Goal: Transaction & Acquisition: Book appointment/travel/reservation

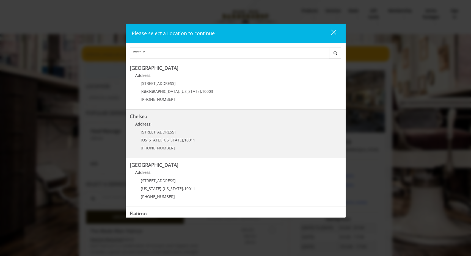
click at [282, 142] on link "Chelsea Address: [STREET_ADDRESS][US_STATE][US_STATE] (917) 639-3902" at bounding box center [236, 134] width 212 height 40
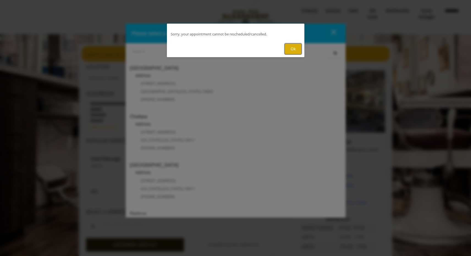
click at [288, 47] on button "Ok" at bounding box center [293, 48] width 17 height 11
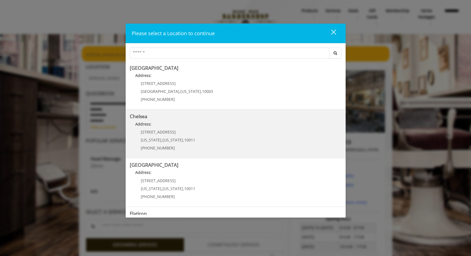
click at [169, 136] on div "169/170 W 23rd St New York , New York , 10011 (917) 639-3902" at bounding box center [164, 142] width 68 height 24
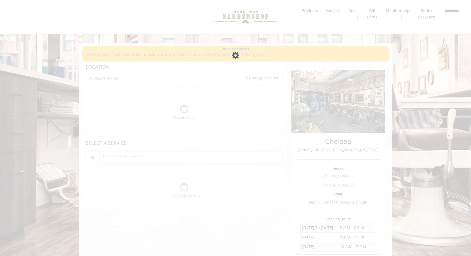
click at [296, 45] on div "Please wait page is Loading" at bounding box center [235, 128] width 471 height 256
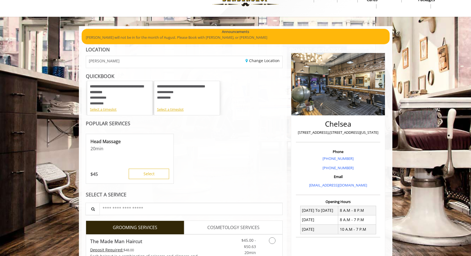
scroll to position [18, 0]
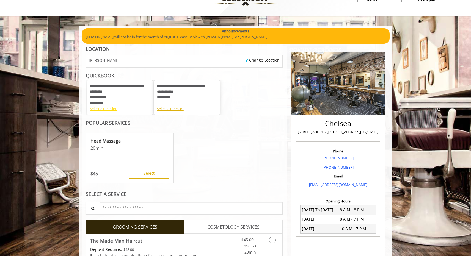
click at [109, 110] on div "Select a timeslot" at bounding box center [120, 109] width 60 height 6
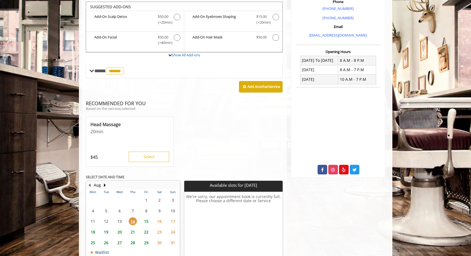
scroll to position [166, 0]
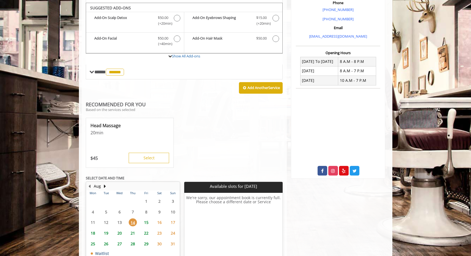
click at [149, 219] on span "15" at bounding box center [146, 223] width 8 height 8
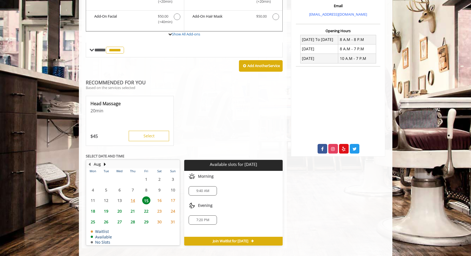
click at [133, 197] on span "14" at bounding box center [133, 201] width 8 height 8
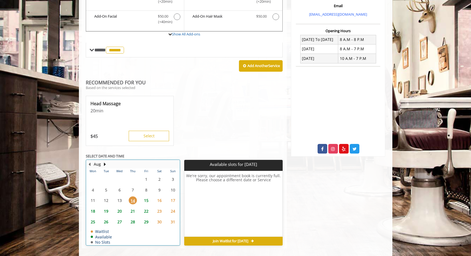
click at [151, 197] on div "15" at bounding box center [145, 201] width 11 height 8
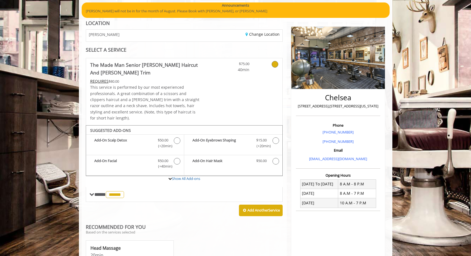
scroll to position [44, 0]
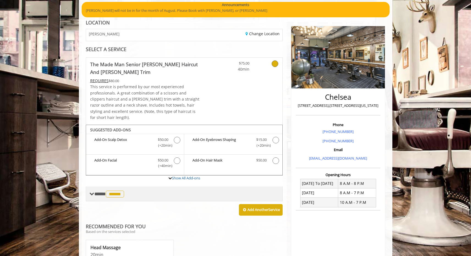
click at [124, 191] on span "******" at bounding box center [115, 194] width 18 height 7
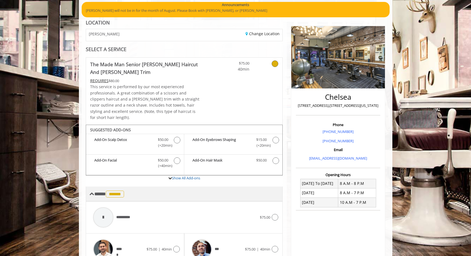
click at [124, 191] on span "******" at bounding box center [115, 194] width 18 height 7
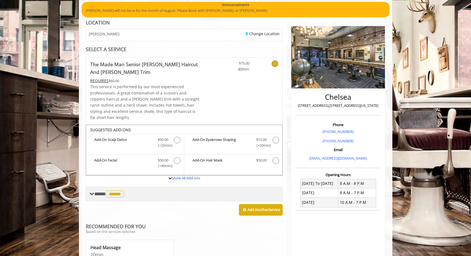
click at [124, 191] on span "******" at bounding box center [115, 194] width 18 height 7
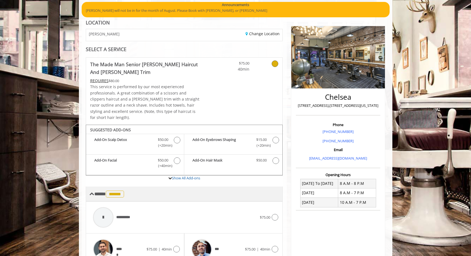
click at [124, 191] on span "******" at bounding box center [115, 194] width 18 height 7
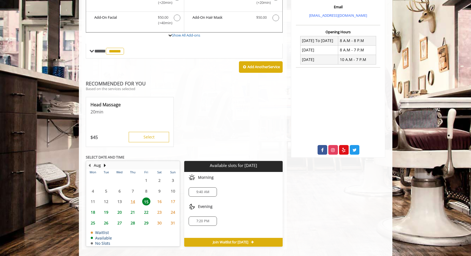
scroll to position [188, 0]
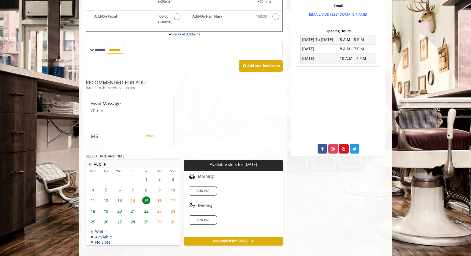
click at [157, 197] on span "16" at bounding box center [159, 201] width 8 height 8
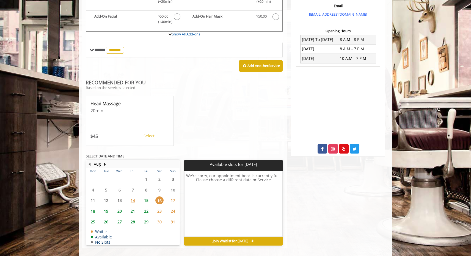
click at [172, 197] on span "17" at bounding box center [173, 201] width 8 height 8
click at [146, 197] on span "15" at bounding box center [146, 201] width 8 height 8
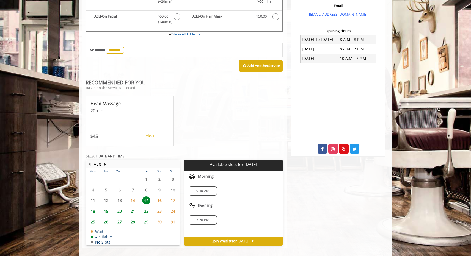
click at [129, 197] on span "14" at bounding box center [133, 201] width 8 height 8
click at [94, 207] on span "18" at bounding box center [93, 211] width 8 height 8
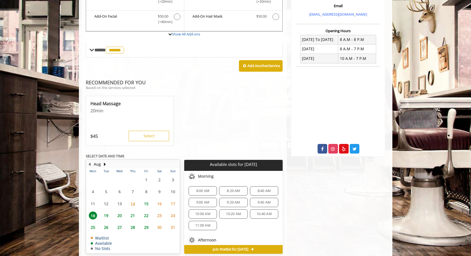
scroll to position [197, 0]
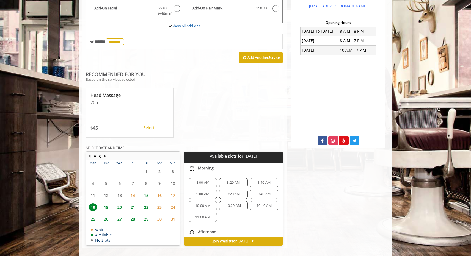
click at [145, 192] on span "15" at bounding box center [146, 196] width 8 height 8
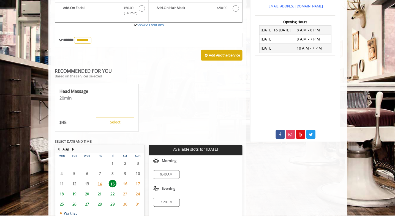
scroll to position [195, 0]
